Goal: Download file/media

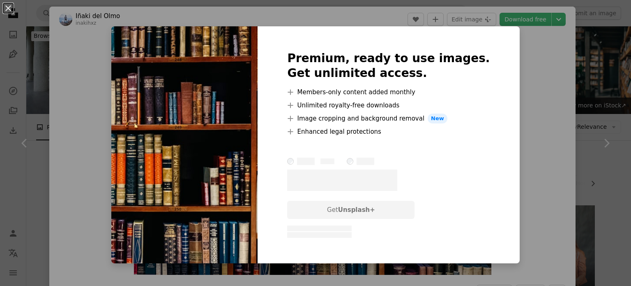
scroll to position [65, 0]
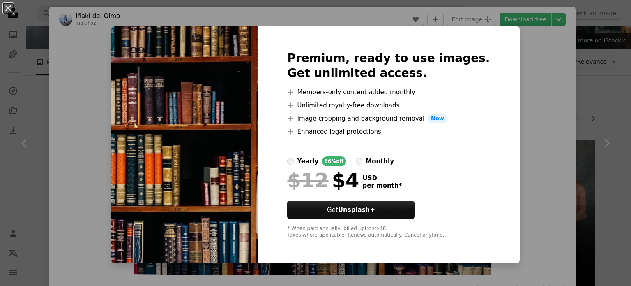
click at [537, 58] on div "An X shape Premium, ready to use images. Get unlimited access. A plus sign Memb…" at bounding box center [315, 143] width 631 height 286
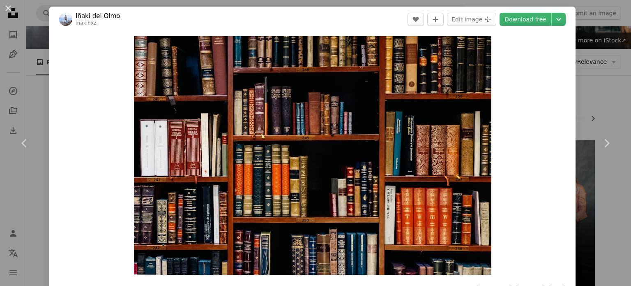
click at [537, 58] on div "Zoom in" at bounding box center [312, 155] width 526 height 247
click at [532, 21] on link "Download free" at bounding box center [526, 19] width 52 height 13
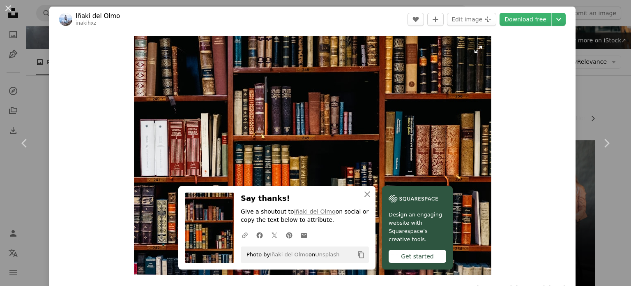
click at [398, 164] on img "Zoom in on this image" at bounding box center [313, 155] width 358 height 238
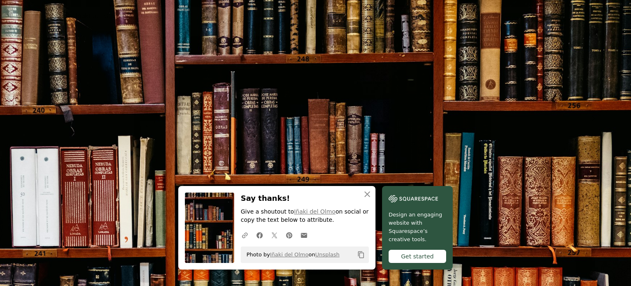
scroll to position [64, 0]
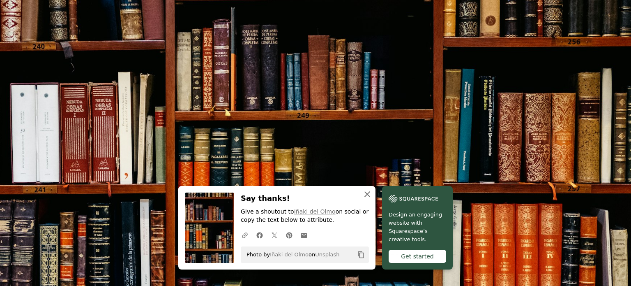
click at [367, 196] on icon "An X shape" at bounding box center [368, 194] width 10 height 10
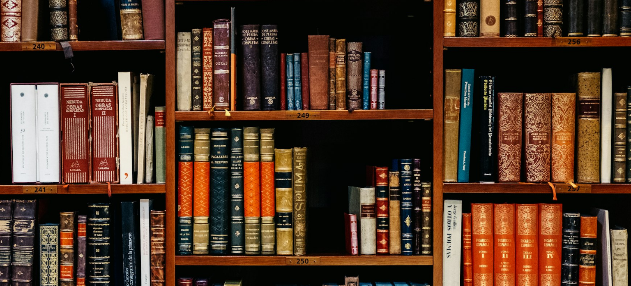
drag, startPoint x: 626, startPoint y: 70, endPoint x: 630, endPoint y: -22, distance: 92.2
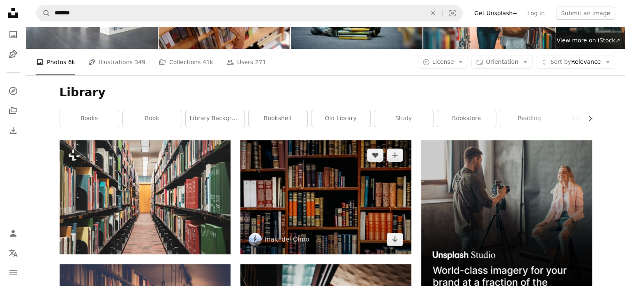
click at [370, 202] on img at bounding box center [325, 197] width 171 height 114
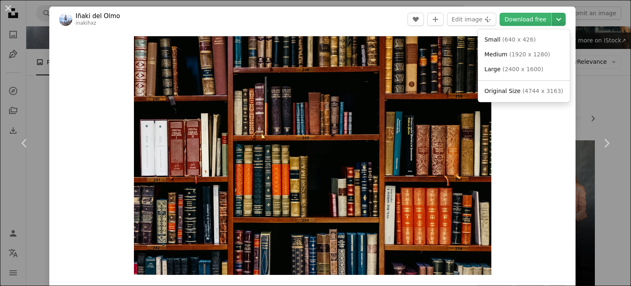
click at [553, 21] on icon "Chevron down" at bounding box center [558, 19] width 13 height 10
click at [499, 71] on span "Large ( 2400 x 1600 )" at bounding box center [514, 69] width 59 height 8
